Goal: Connect with others: Connect with other users

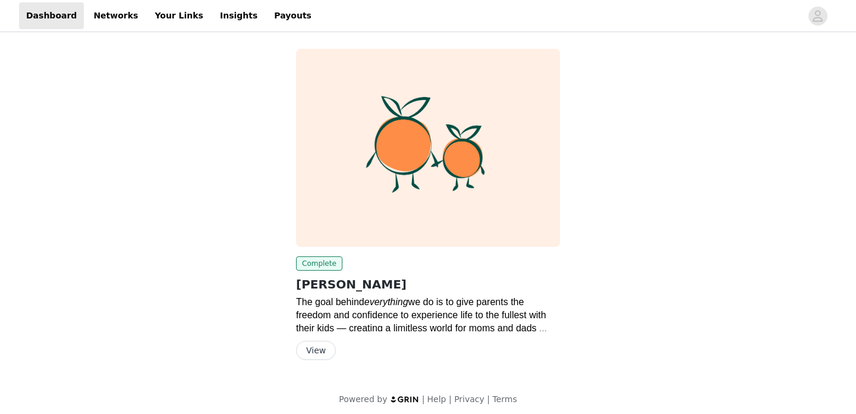
click at [318, 347] on button "View" at bounding box center [316, 350] width 40 height 19
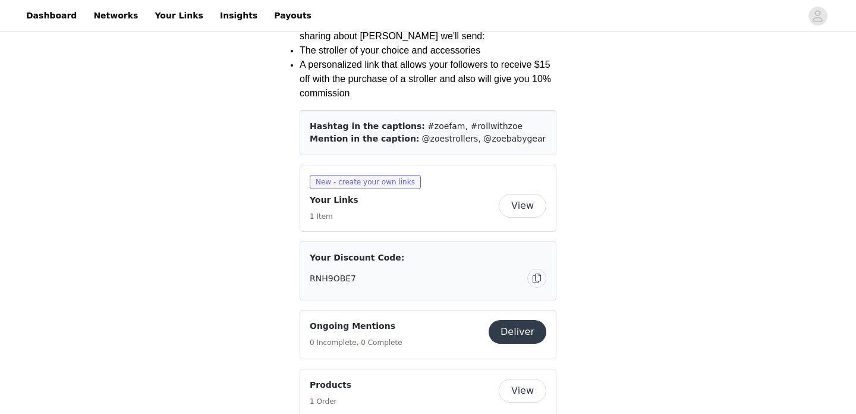
scroll to position [619, 0]
drag, startPoint x: 520, startPoint y: 139, endPoint x: 468, endPoint y: 141, distance: 51.8
click at [468, 141] on div "Mention in the caption: @zoestrollers, @zoebabygear" at bounding box center [428, 138] width 237 height 12
copy span "zoebabygear"
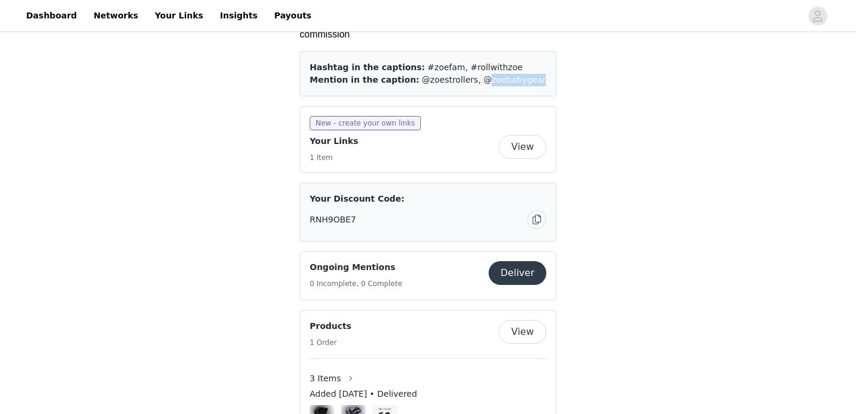
scroll to position [677, 0]
click at [429, 216] on div "RNH9OBE7" at bounding box center [419, 220] width 218 height 12
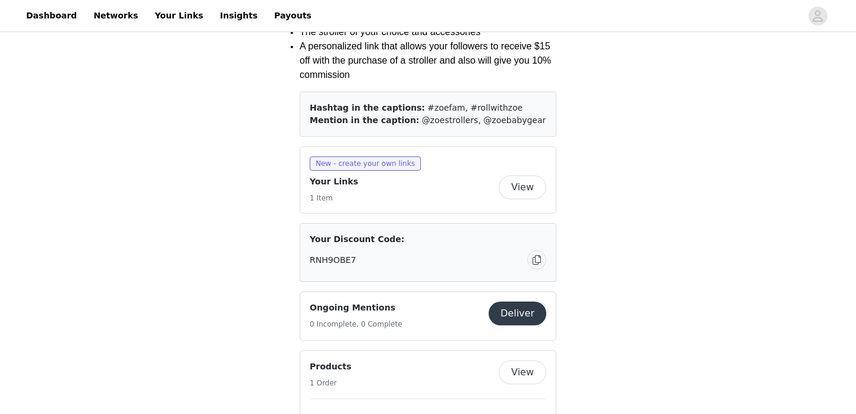
scroll to position [636, 0]
click at [520, 185] on button "View" at bounding box center [523, 188] width 48 height 24
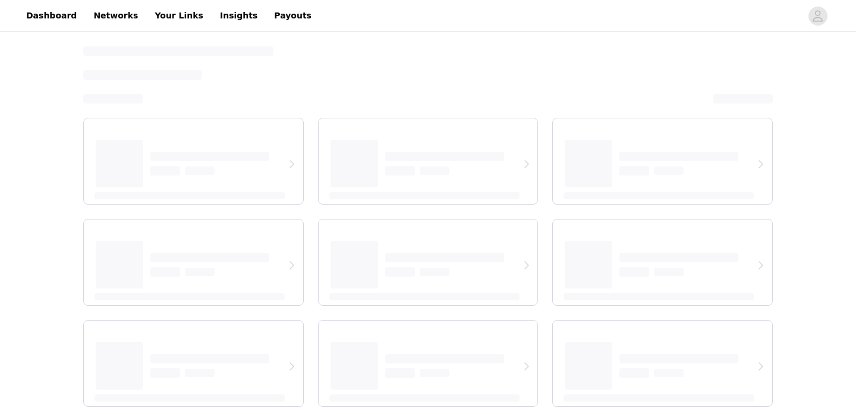
select select "12"
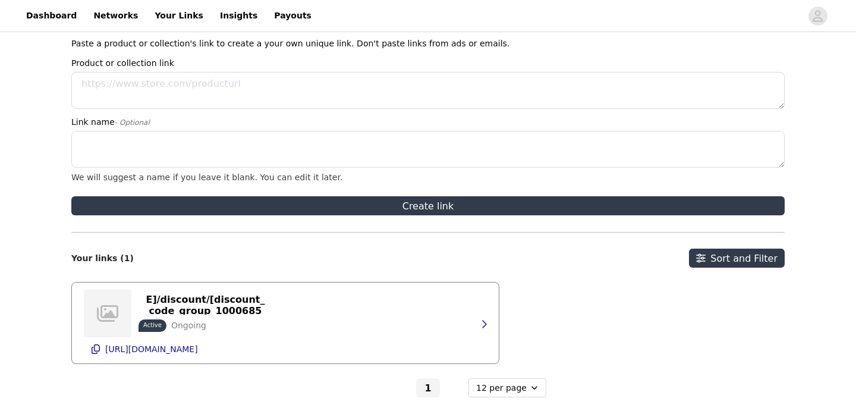
scroll to position [93, 0]
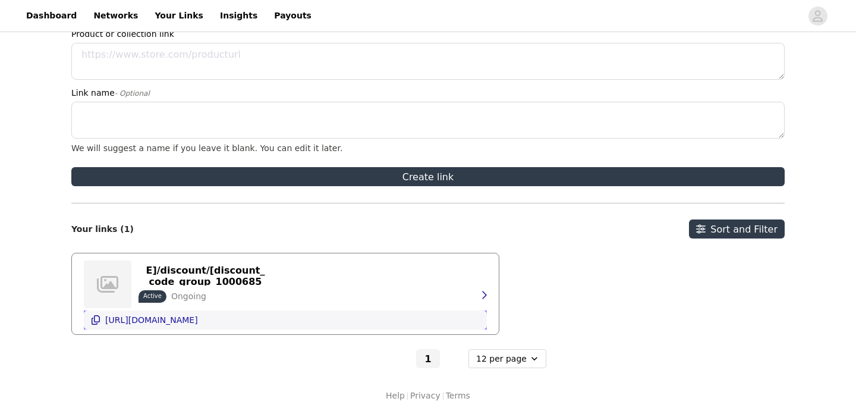
click at [195, 318] on p "[URL][DOMAIN_NAME]" at bounding box center [151, 320] width 93 height 10
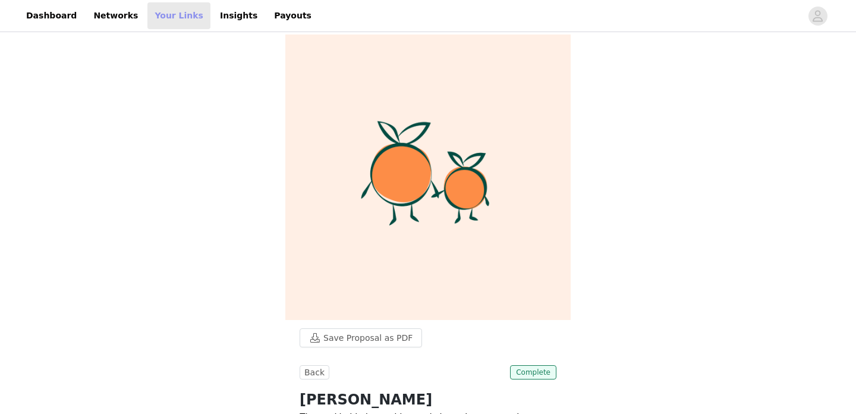
click at [164, 12] on link "Your Links" at bounding box center [178, 15] width 63 height 27
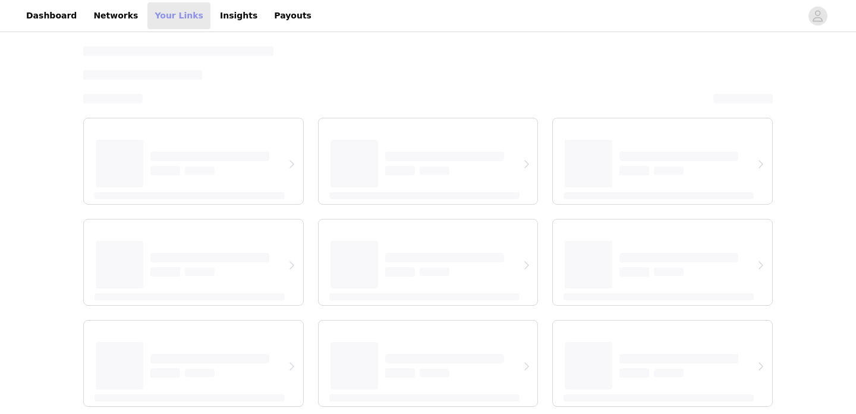
select select "12"
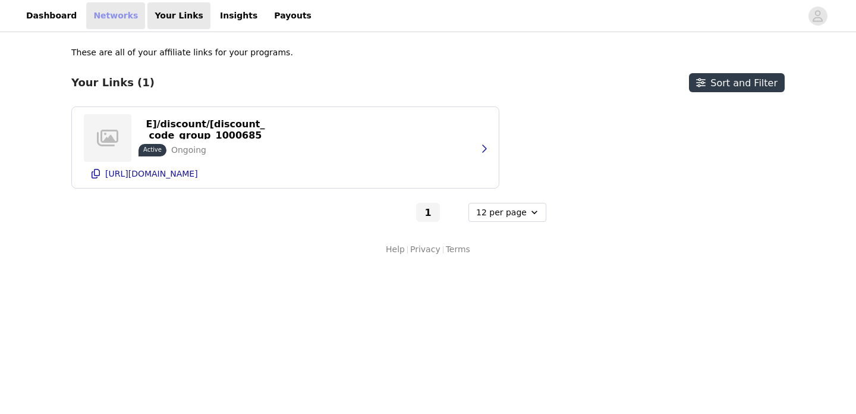
click at [107, 12] on link "Networks" at bounding box center [115, 15] width 59 height 27
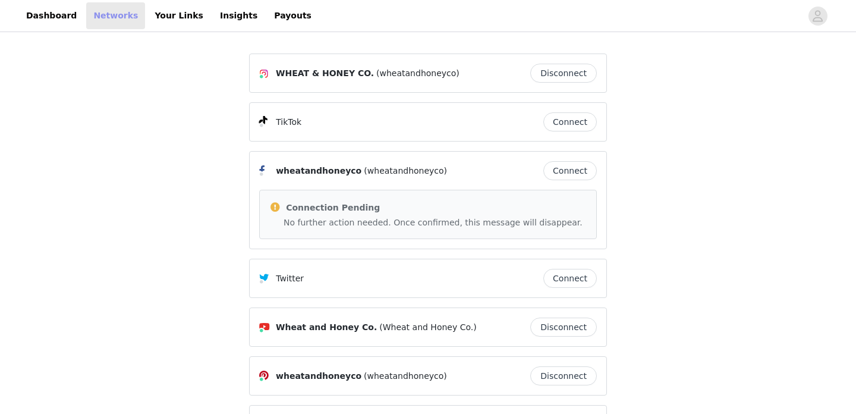
scroll to position [95, 0]
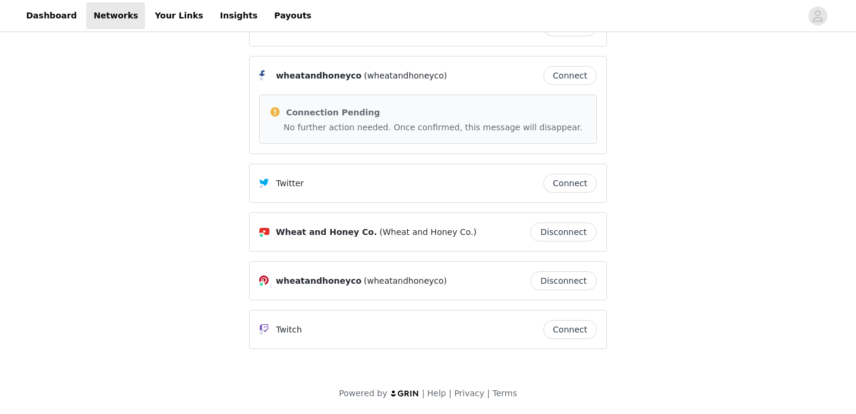
click at [560, 76] on button "Connect" at bounding box center [571, 75] width 54 height 19
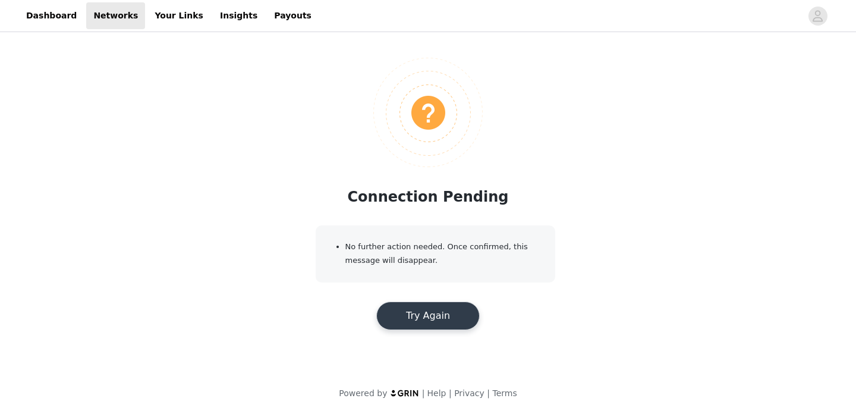
scroll to position [0, 0]
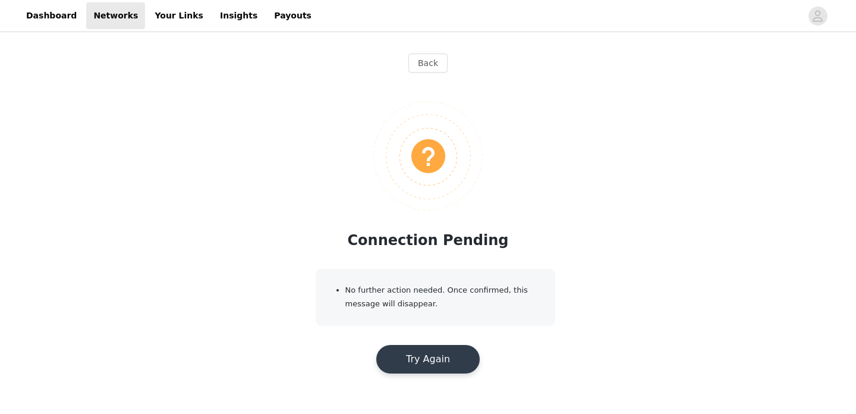
click at [443, 355] on button "Try Again" at bounding box center [427, 359] width 103 height 29
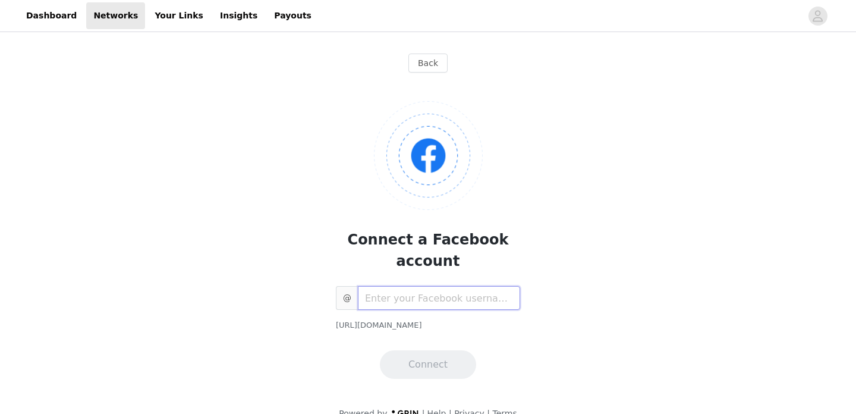
click at [439, 286] on input "text" at bounding box center [439, 298] width 162 height 24
type input "_"
type input "b"
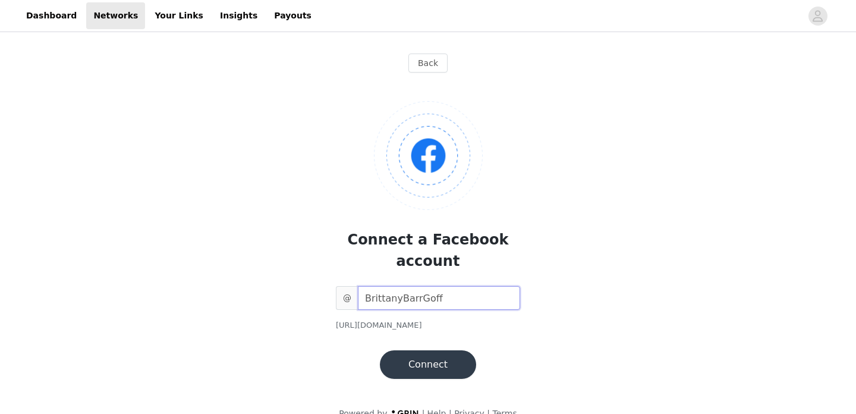
type input "BrittanyBarrGoff"
click at [434, 350] on button "Connect" at bounding box center [428, 364] width 96 height 29
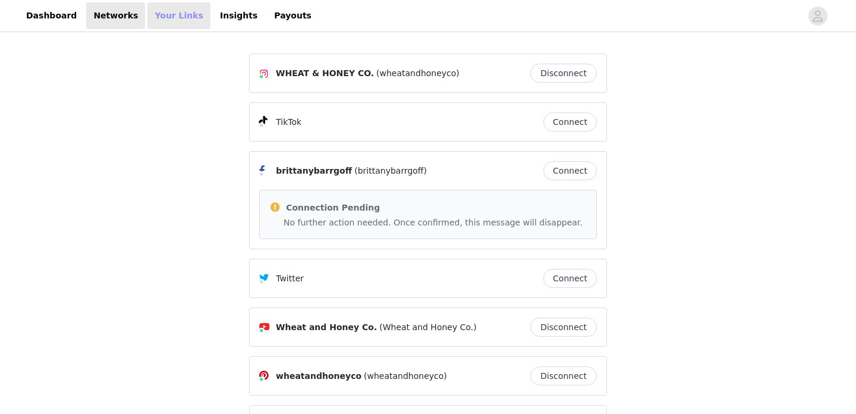
click at [160, 17] on link "Your Links" at bounding box center [178, 15] width 63 height 27
select select "12"
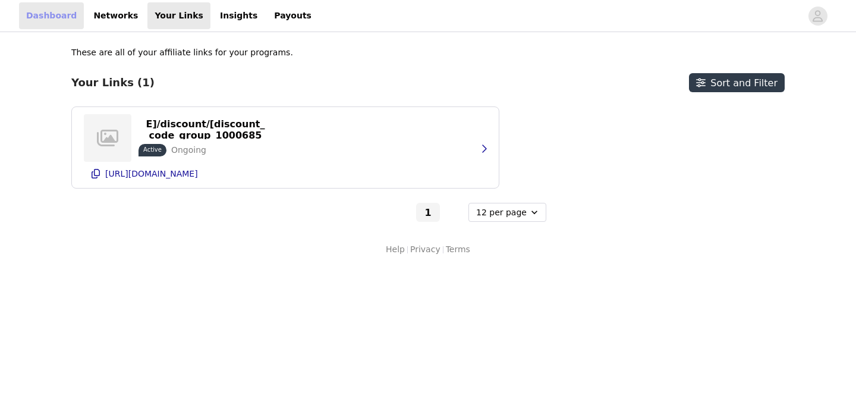
click at [51, 23] on link "Dashboard" at bounding box center [51, 15] width 65 height 27
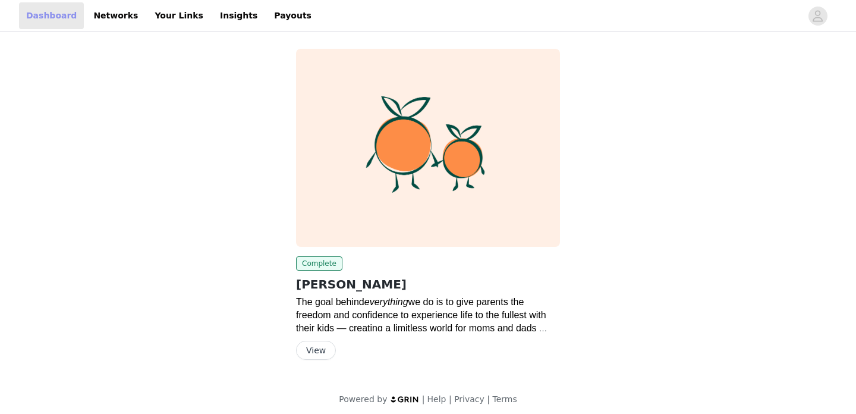
scroll to position [6, 0]
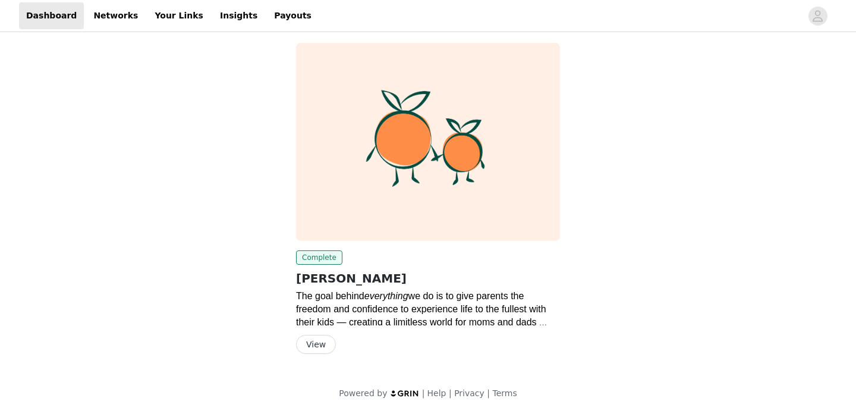
click at [308, 343] on button "View" at bounding box center [316, 344] width 40 height 19
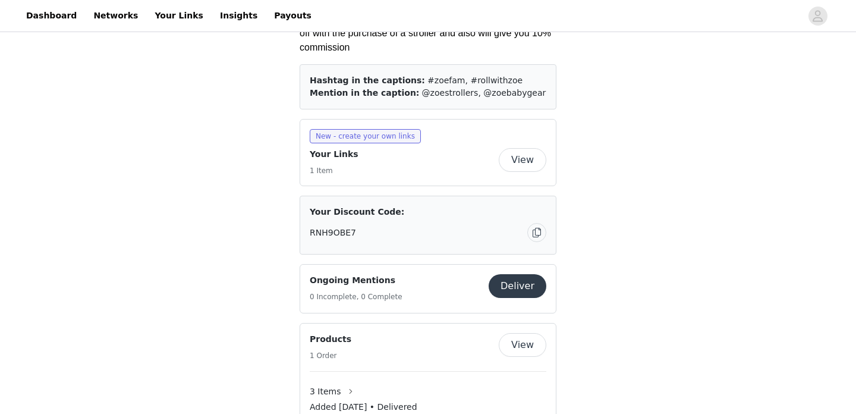
scroll to position [665, 0]
click at [409, 219] on div "Your Discount Code: RNH9OBE7" at bounding box center [428, 224] width 237 height 39
click at [535, 232] on button "button" at bounding box center [536, 231] width 19 height 19
click at [390, 237] on div "RNH9OBE7" at bounding box center [419, 231] width 218 height 12
drag, startPoint x: 368, startPoint y: 233, endPoint x: 308, endPoint y: 233, distance: 60.1
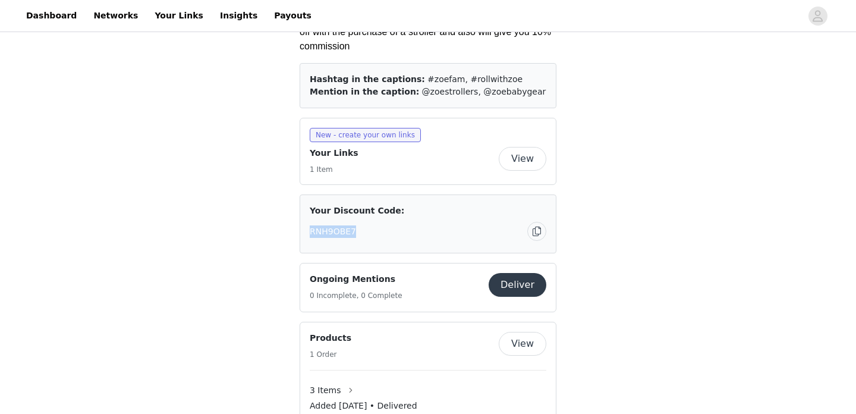
click at [308, 233] on div "Your Discount Code: RNH9OBE7" at bounding box center [428, 223] width 257 height 59
copy span "RNH9OBE7"
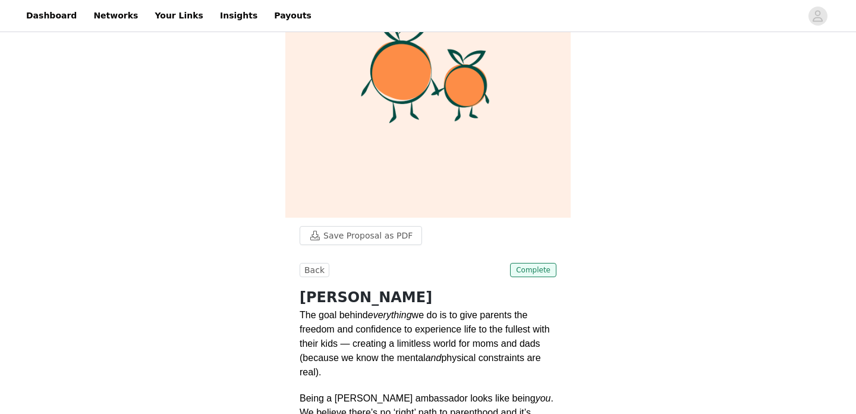
scroll to position [0, 0]
